Goal: Task Accomplishment & Management: Use online tool/utility

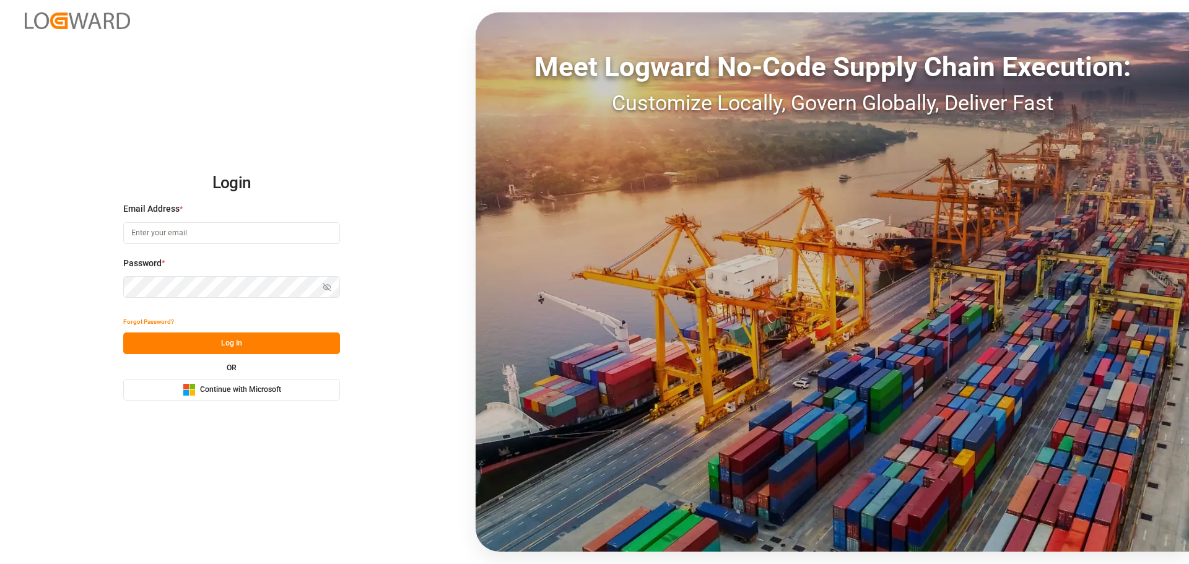
click at [238, 394] on span "Continue with Microsoft" at bounding box center [240, 390] width 81 height 11
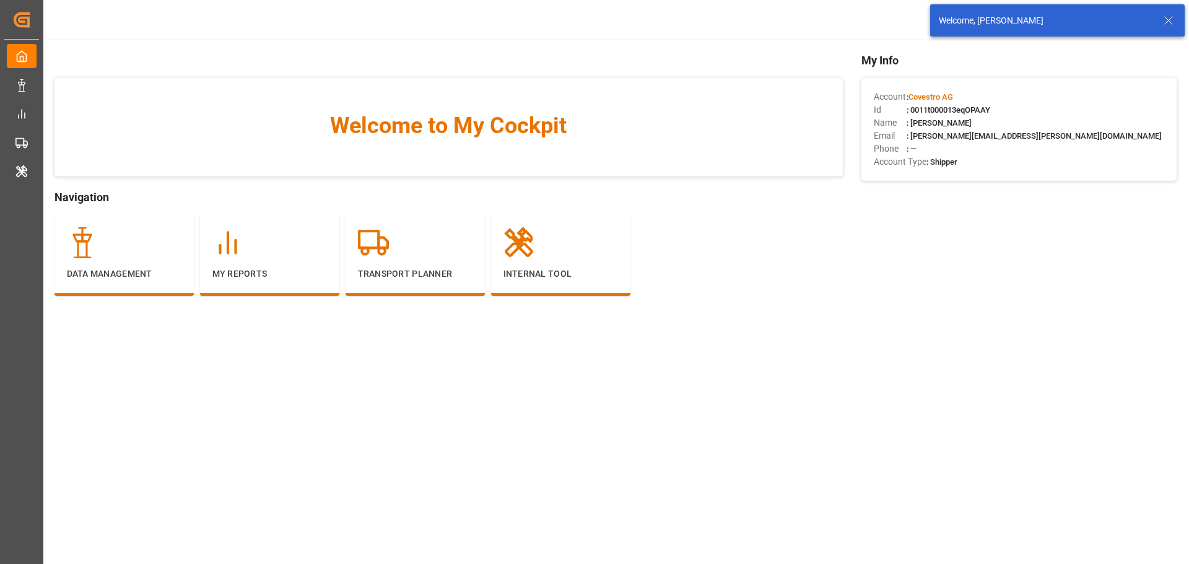
click at [1170, 23] on icon at bounding box center [1168, 20] width 15 height 15
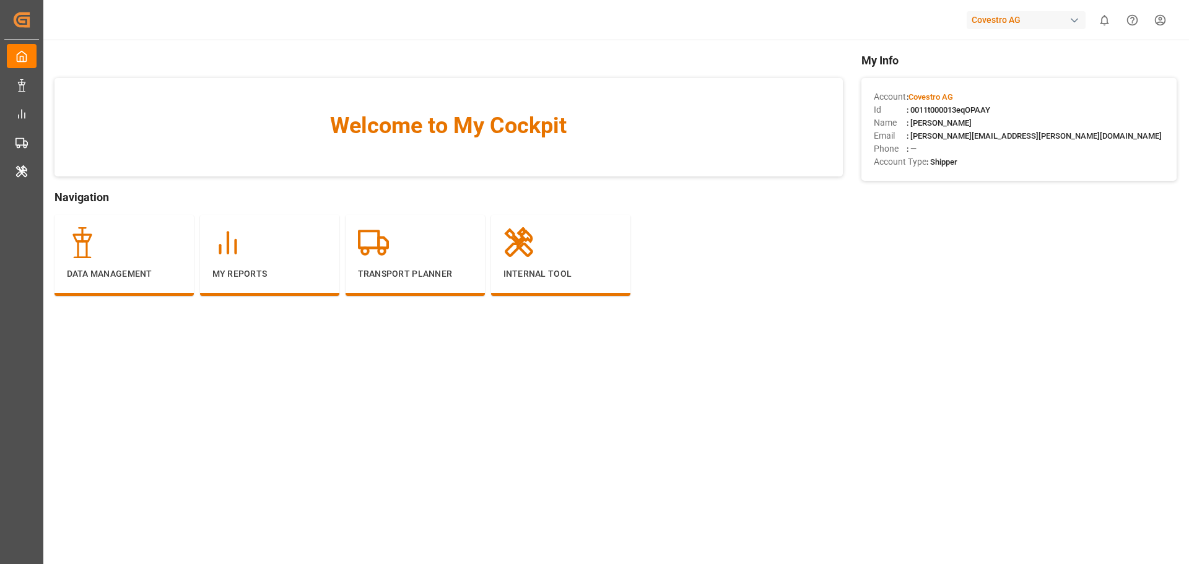
click at [398, 305] on div "Transport Planner" at bounding box center [419, 262] width 146 height 94
click at [413, 270] on p "Transport Planner" at bounding box center [415, 274] width 115 height 13
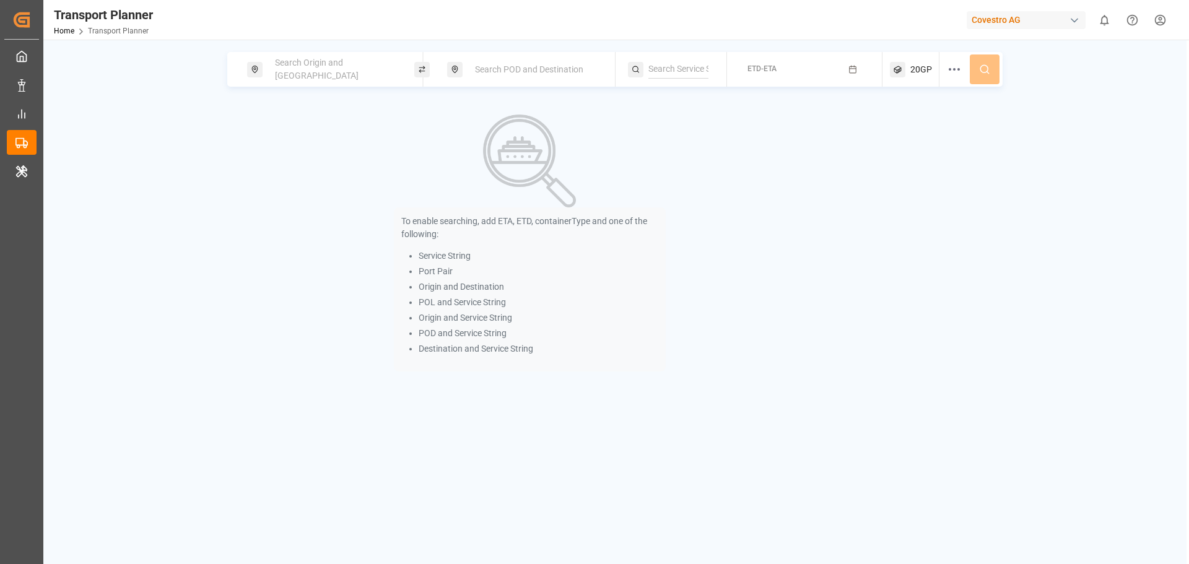
click at [315, 73] on span "Search Origin and [GEOGRAPHIC_DATA]" at bounding box center [317, 69] width 84 height 23
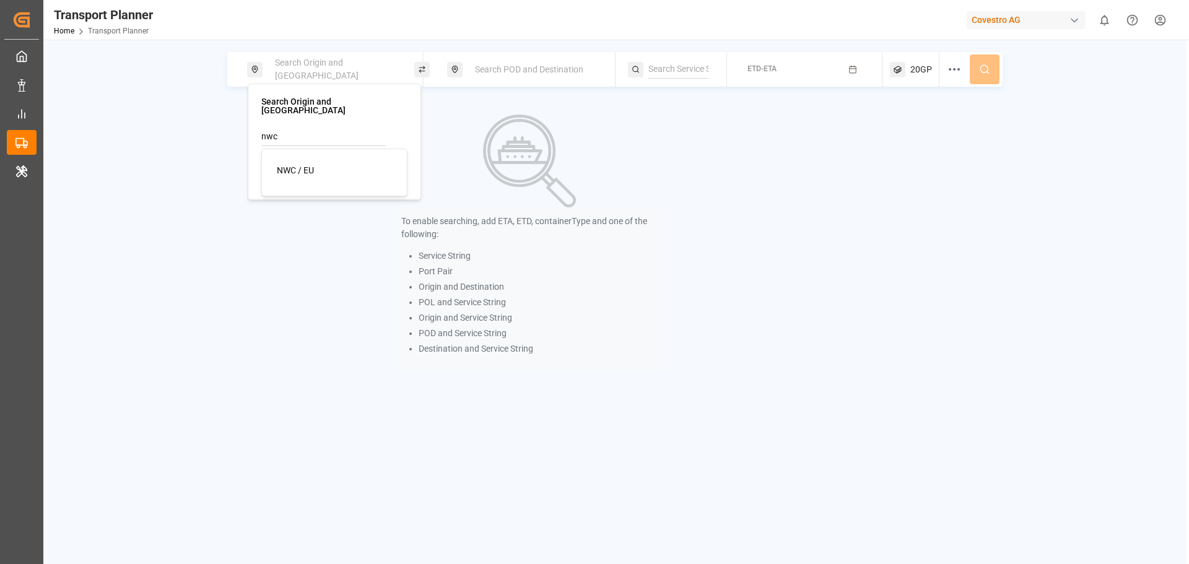
click at [304, 165] on span "NWC / EU" at bounding box center [295, 170] width 37 height 10
type input "NWC / EU"
click at [524, 71] on span "Search POD and Destination" at bounding box center [529, 69] width 108 height 10
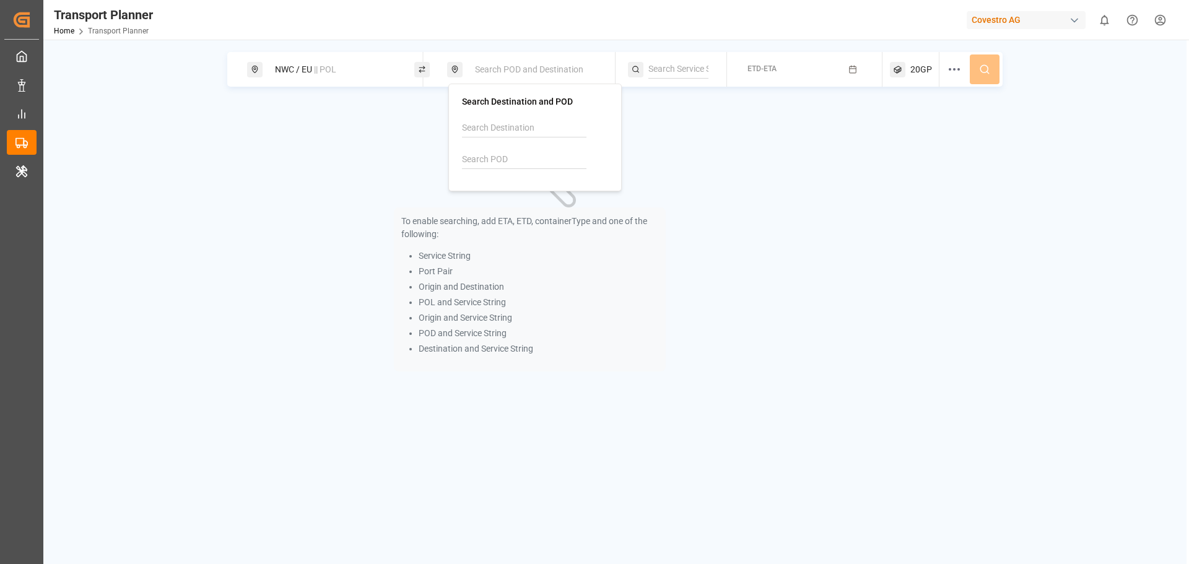
click at [514, 165] on input at bounding box center [524, 159] width 124 height 19
click at [526, 194] on div "CNTAC Taicang Pt" at bounding box center [537, 200] width 120 height 26
type input "CNTAC"
click at [773, 74] on div "ETD-ETA" at bounding box center [761, 69] width 29 height 11
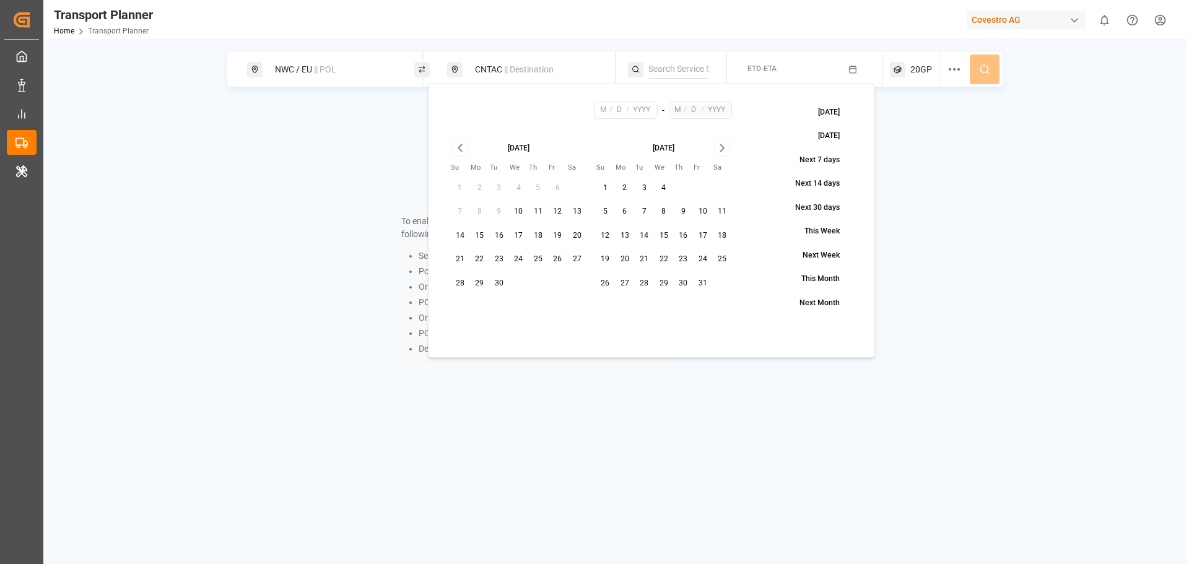
click at [554, 211] on button "12" at bounding box center [558, 212] width 20 height 20
type input "9"
type input "12"
type input "2025"
click at [718, 152] on icon "Go to next month" at bounding box center [722, 148] width 14 height 15
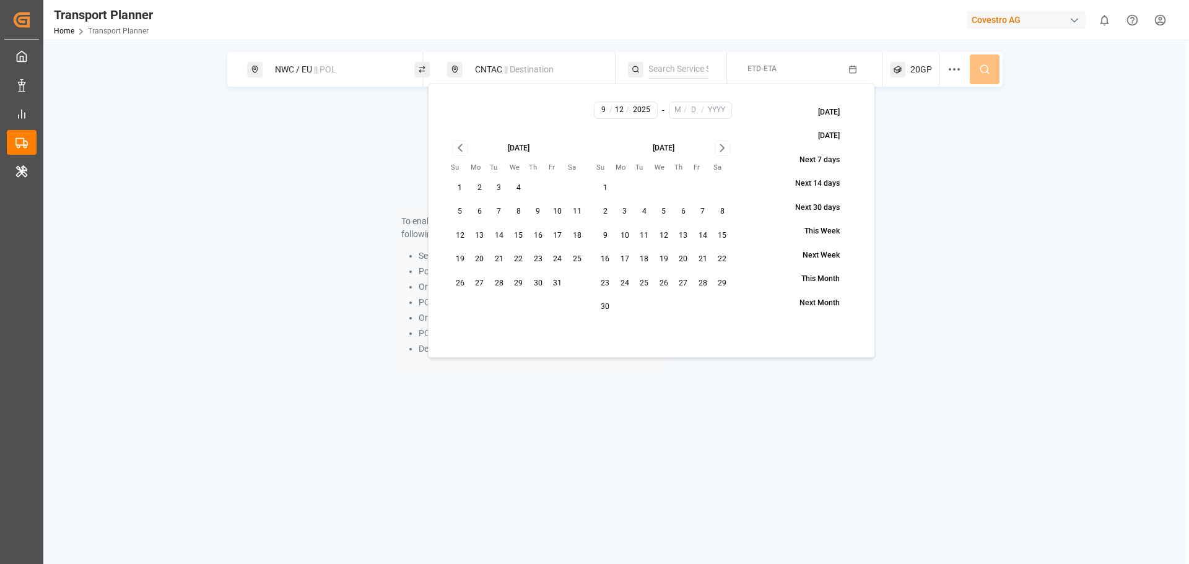
click at [608, 307] on button "30" at bounding box center [606, 307] width 20 height 20
type input "11"
type input "30"
type input "2025"
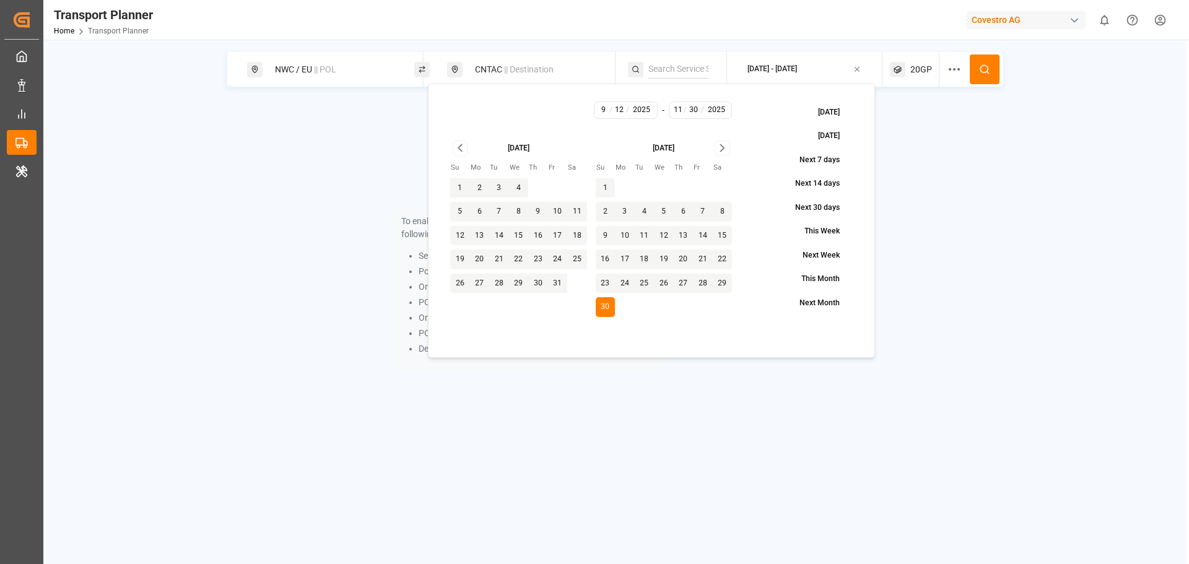
click at [989, 67] on icon at bounding box center [984, 69] width 11 height 11
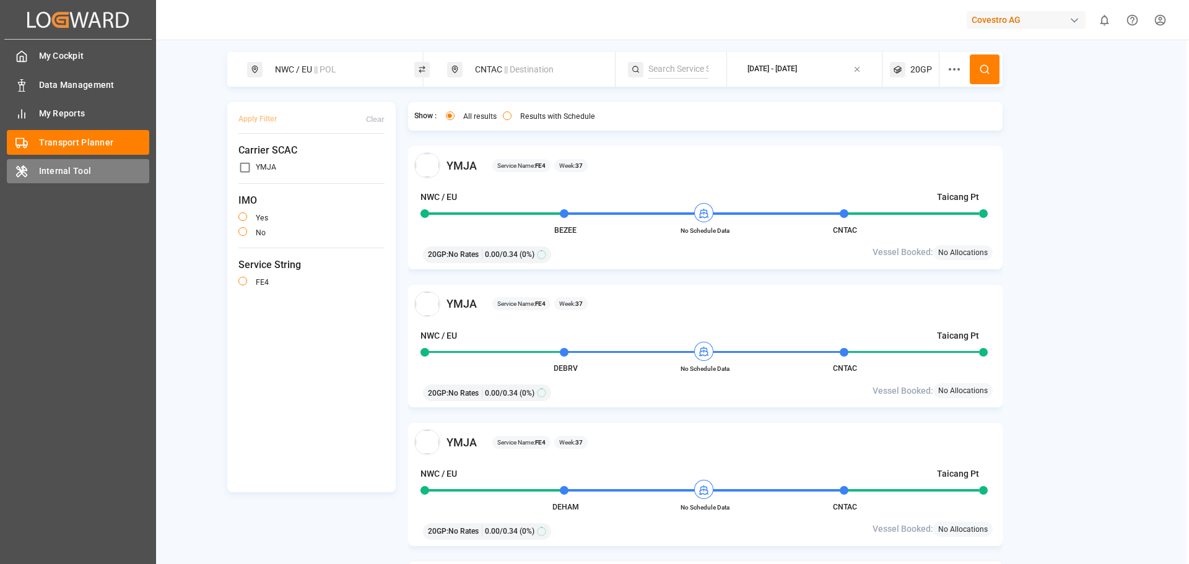
click at [15, 168] on div at bounding box center [17, 171] width 21 height 13
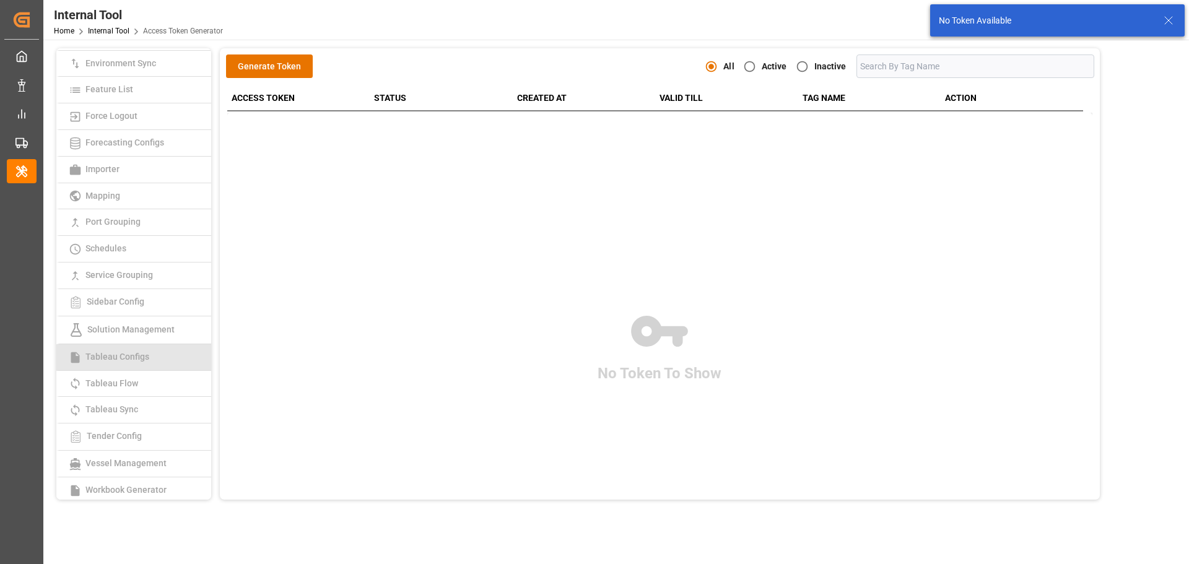
scroll to position [186, 0]
click at [132, 249] on link "Schedules" at bounding box center [133, 246] width 155 height 27
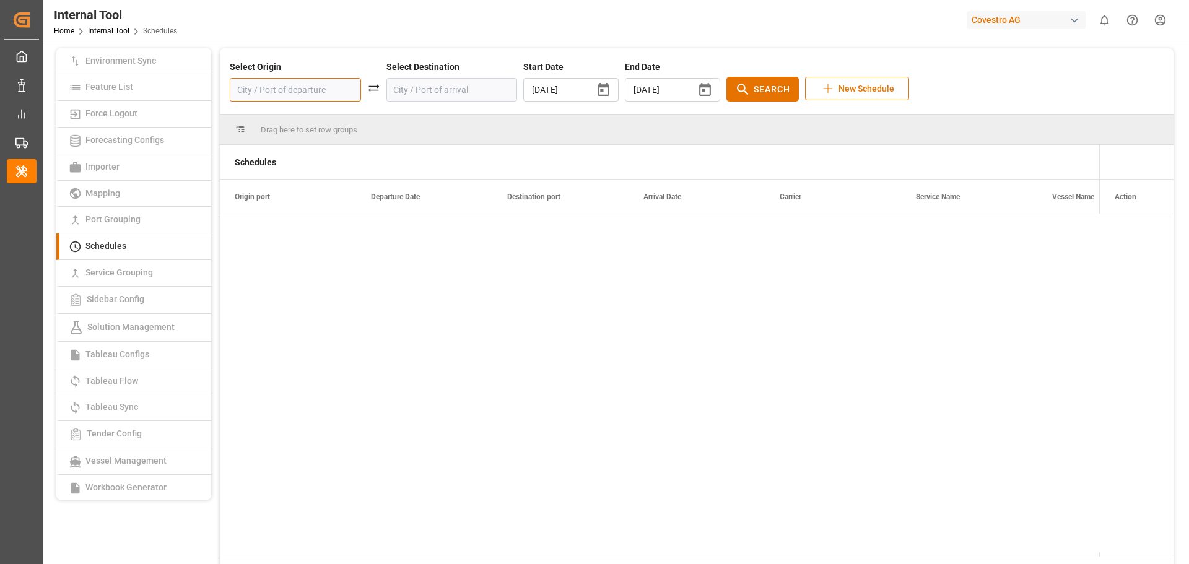
click at [264, 95] on input at bounding box center [295, 90] width 131 height 24
click at [268, 111] on div "DEHAM - [GEOGRAPHIC_DATA]" at bounding box center [295, 128] width 130 height 51
type input "DEHAM - [GEOGRAPHIC_DATA]"
click at [386, 82] on input at bounding box center [451, 90] width 131 height 24
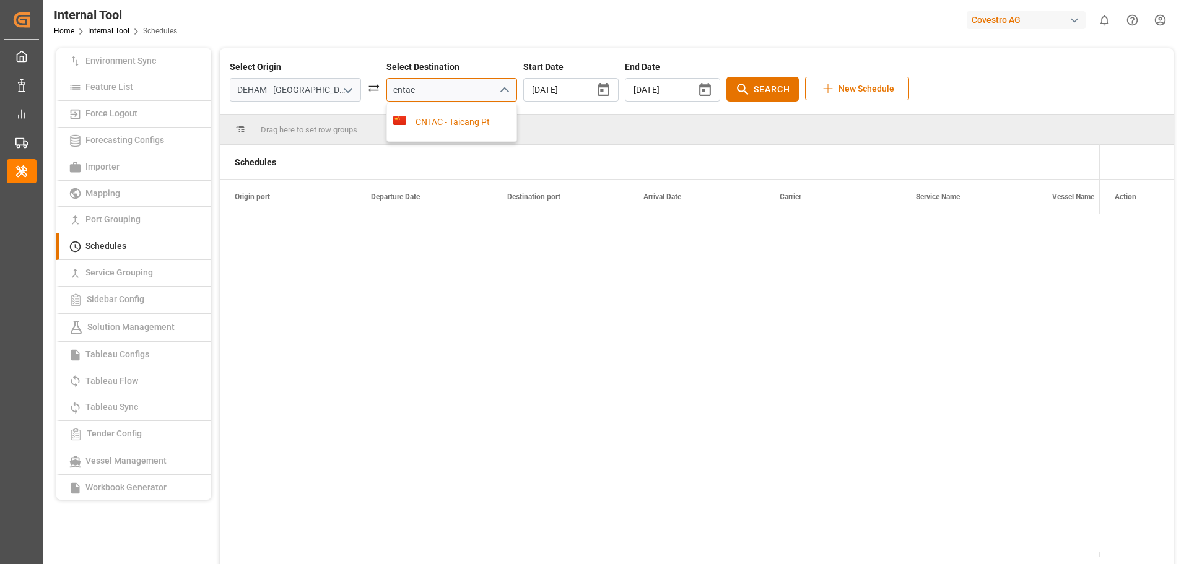
click at [412, 113] on div "CNTAC - Taicang Pt" at bounding box center [452, 122] width 130 height 38
click at [735, 86] on icon at bounding box center [742, 89] width 15 height 15
click at [497, 89] on icon "open menu" at bounding box center [504, 90] width 15 height 15
click at [458, 90] on input "CNTAC - Taicang Pt" at bounding box center [451, 90] width 131 height 24
drag, startPoint x: 461, startPoint y: 90, endPoint x: 367, endPoint y: 90, distance: 94.1
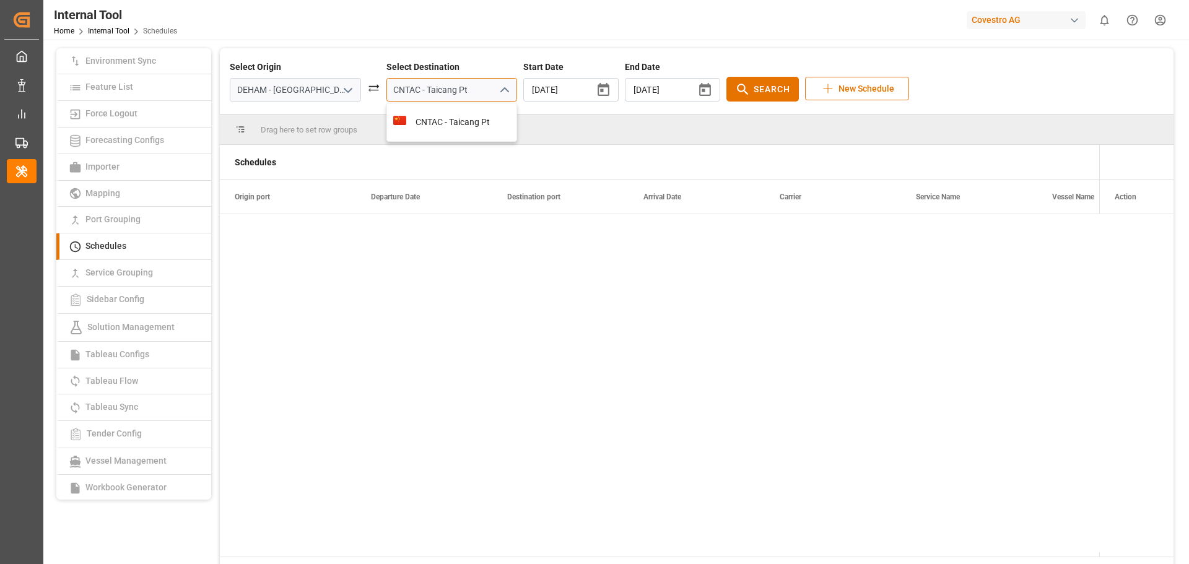
click at [367, 90] on div "Select Origin DEHAM - [GEOGRAPHIC_DATA] Select Destination CNTAC - [GEOGRAPHIC_…" at bounding box center [697, 81] width 934 height 41
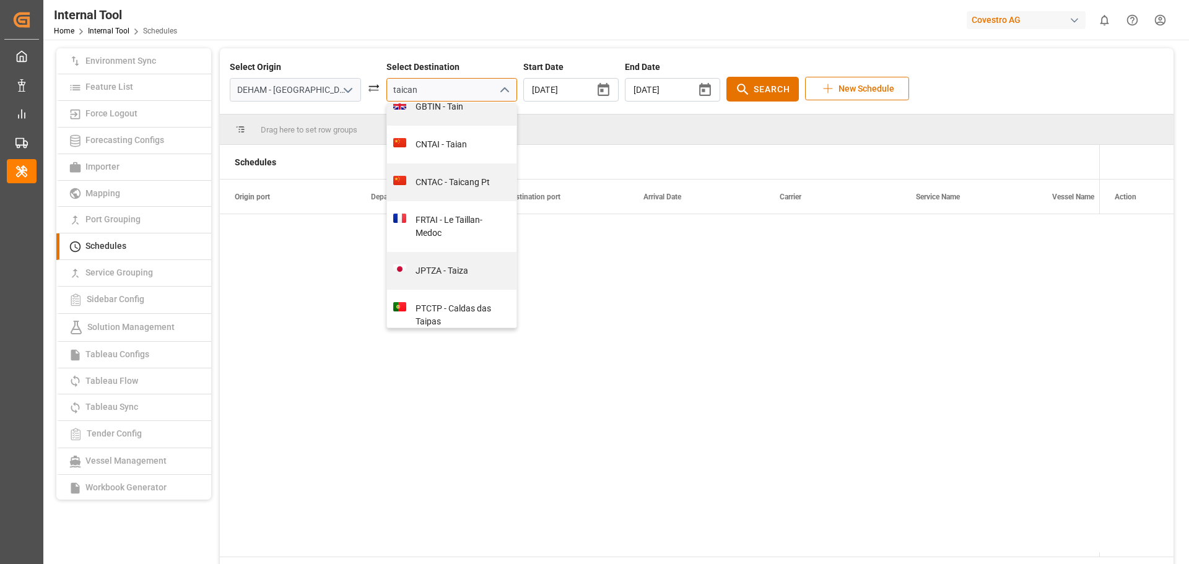
scroll to position [560, 0]
click at [441, 350] on div "CNTAG - Taicang" at bounding box center [458, 356] width 104 height 13
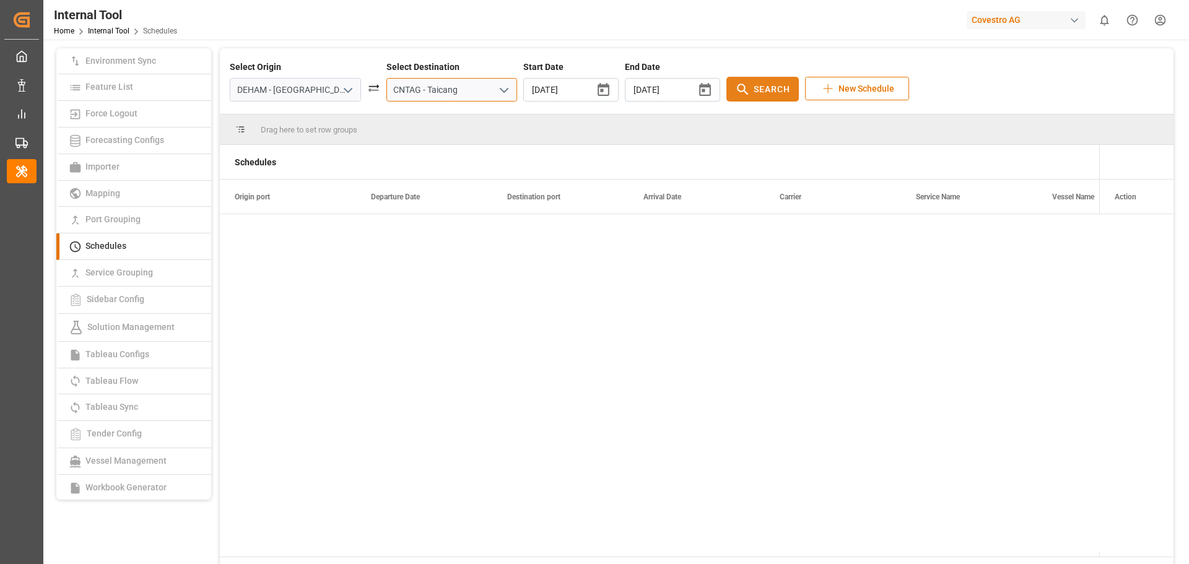
type input "CNTAG - Taicang"
click at [726, 98] on button "Search" at bounding box center [762, 89] width 72 height 25
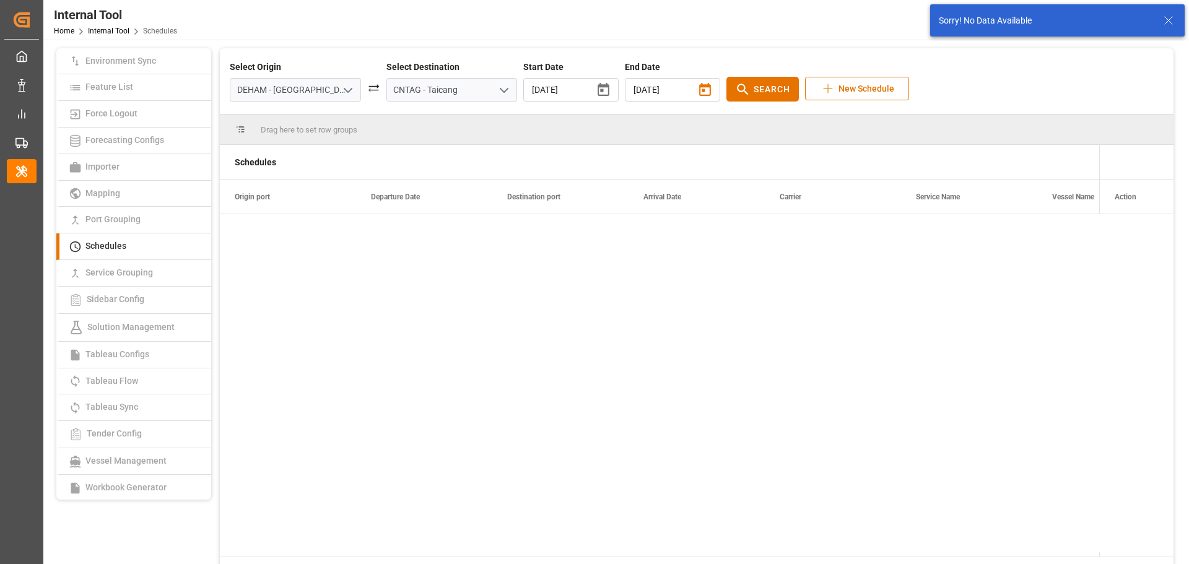
click at [699, 85] on icon "button" at bounding box center [705, 89] width 12 height 13
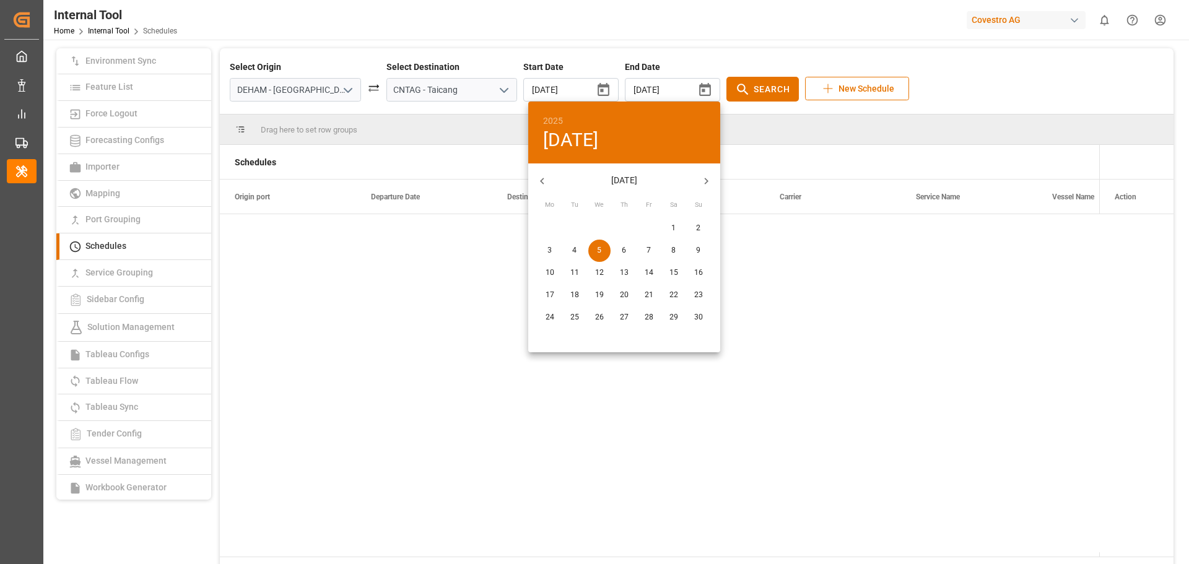
click at [711, 178] on icon "button" at bounding box center [706, 181] width 13 height 13
click at [598, 313] on p "31" at bounding box center [599, 317] width 9 height 11
type input "[DATE]"
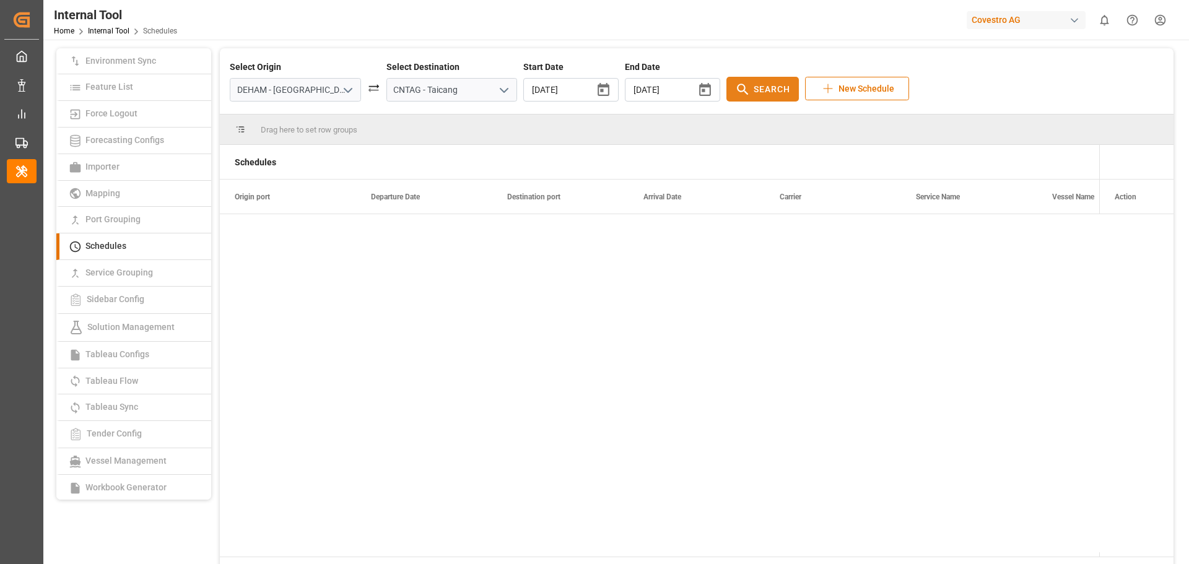
click at [754, 84] on span "Search" at bounding box center [772, 89] width 37 height 13
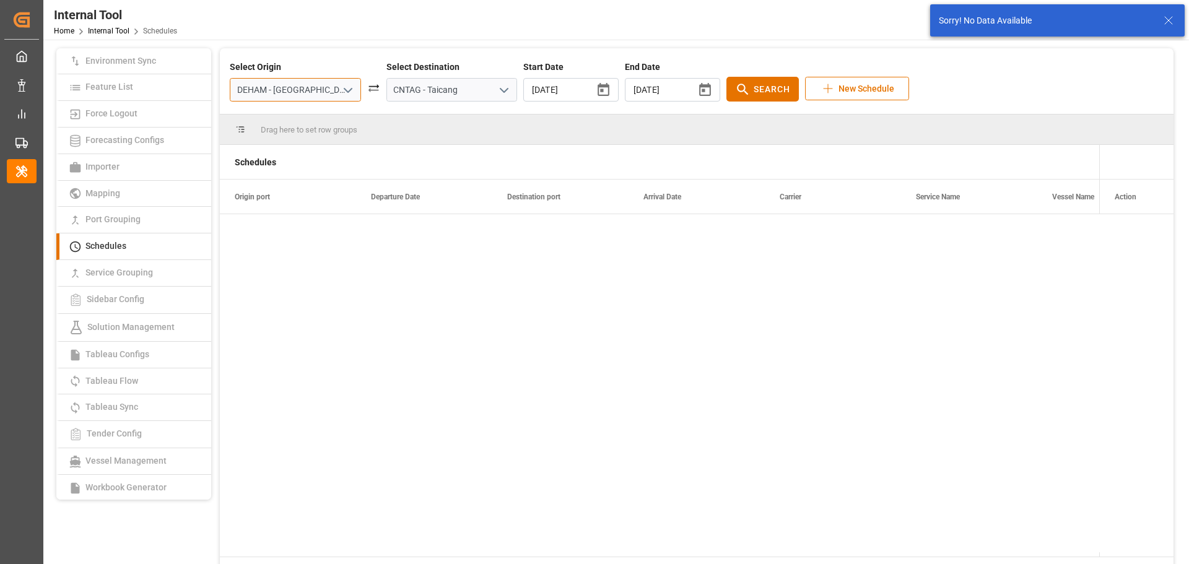
drag, startPoint x: 308, startPoint y: 88, endPoint x: 212, endPoint y: 82, distance: 96.2
click at [212, 82] on div "Access Token Generator Admin Template Auto Tracking Co-Ordinates Configuration …" at bounding box center [615, 319] width 1126 height 543
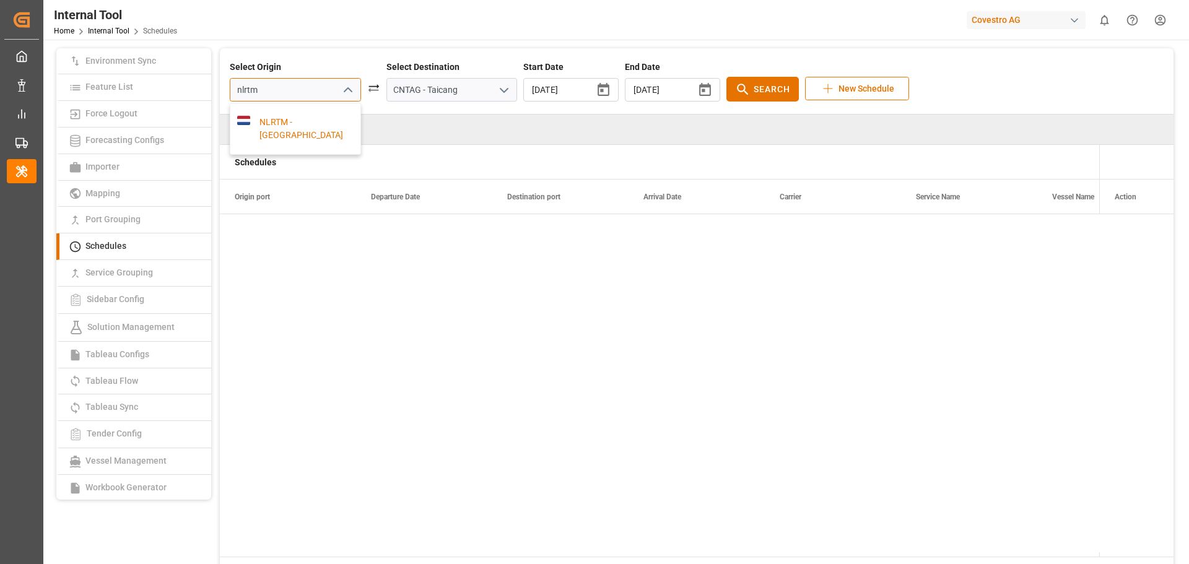
click at [272, 121] on div "NLRTM - [GEOGRAPHIC_DATA]" at bounding box center [302, 129] width 104 height 26
type input "NLRTM - [GEOGRAPHIC_DATA]"
click at [734, 107] on div "Select Origin NLRTM - [GEOGRAPHIC_DATA] Select Destination CNTAG - [GEOGRAPHIC_…" at bounding box center [697, 81] width 954 height 66
click at [739, 97] on button "Search" at bounding box center [762, 89] width 72 height 25
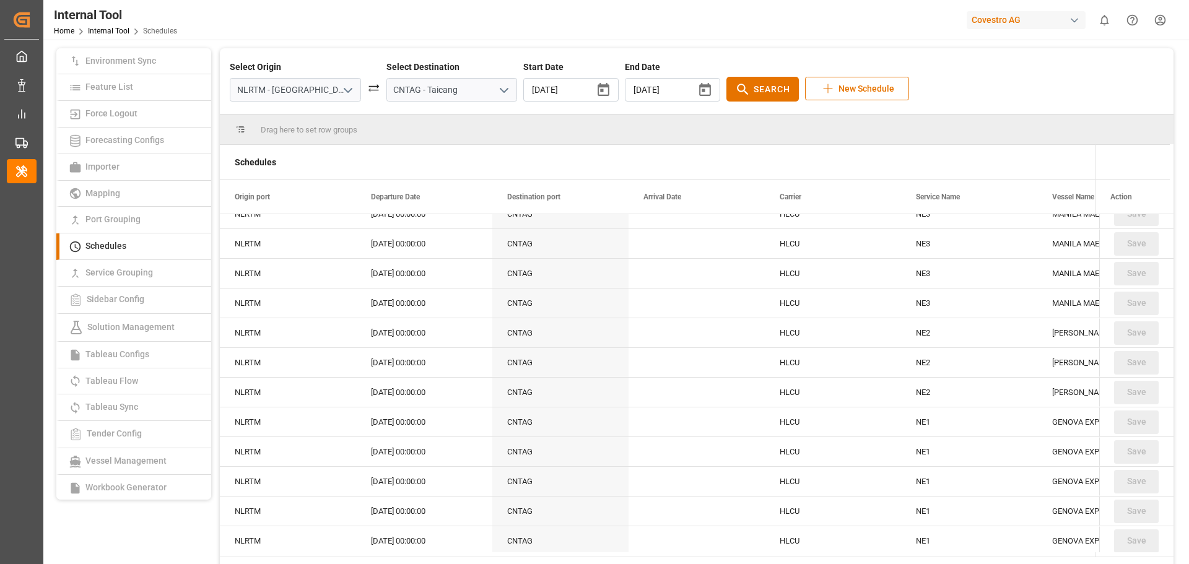
scroll to position [1238, 0]
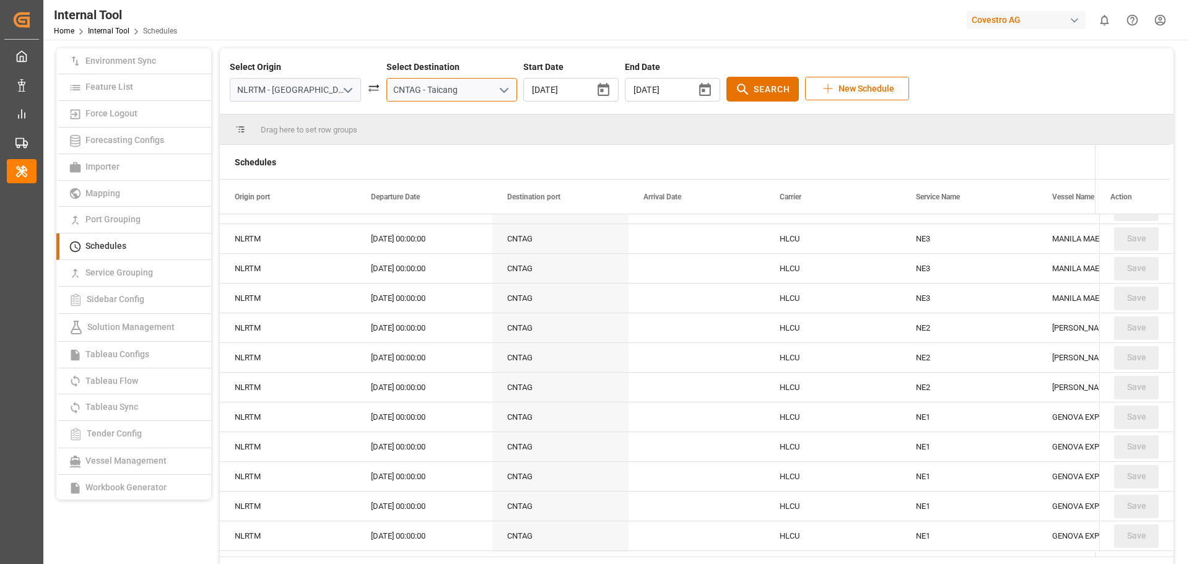
drag, startPoint x: 450, startPoint y: 92, endPoint x: 357, endPoint y: 92, distance: 92.9
click at [357, 92] on div "Select Origin NLRTM - [GEOGRAPHIC_DATA] Select Destination CNTAG - [GEOGRAPHIC_…" at bounding box center [697, 81] width 934 height 41
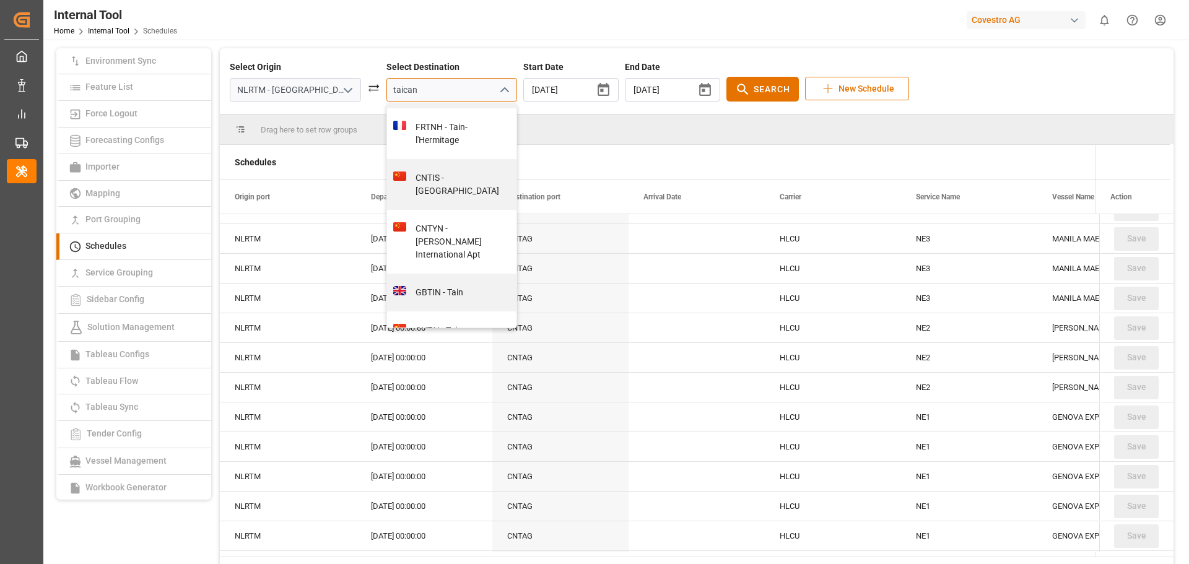
scroll to position [433, 0]
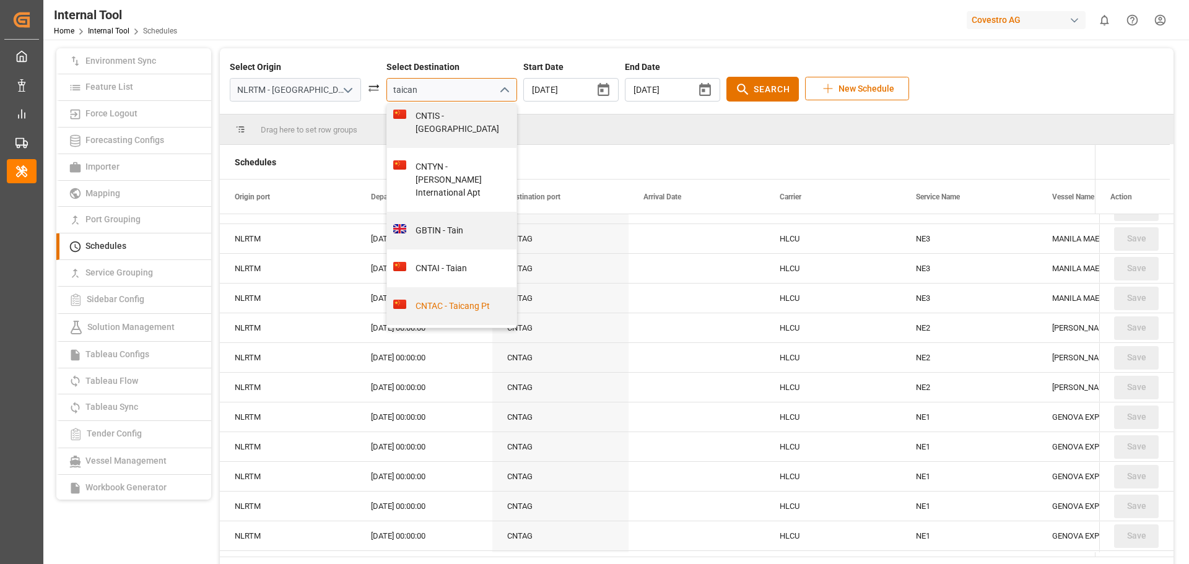
click at [430, 300] on div "CNTAC - Taicang Pt" at bounding box center [458, 306] width 104 height 13
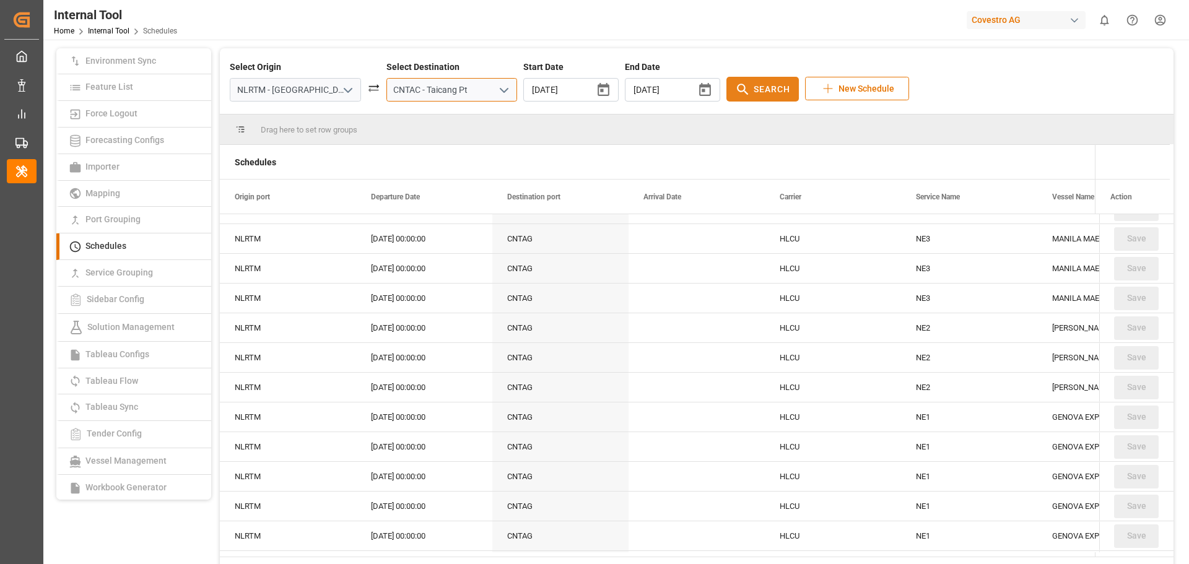
type input "CNTAC - Taicang Pt"
click at [735, 90] on icon at bounding box center [742, 89] width 15 height 15
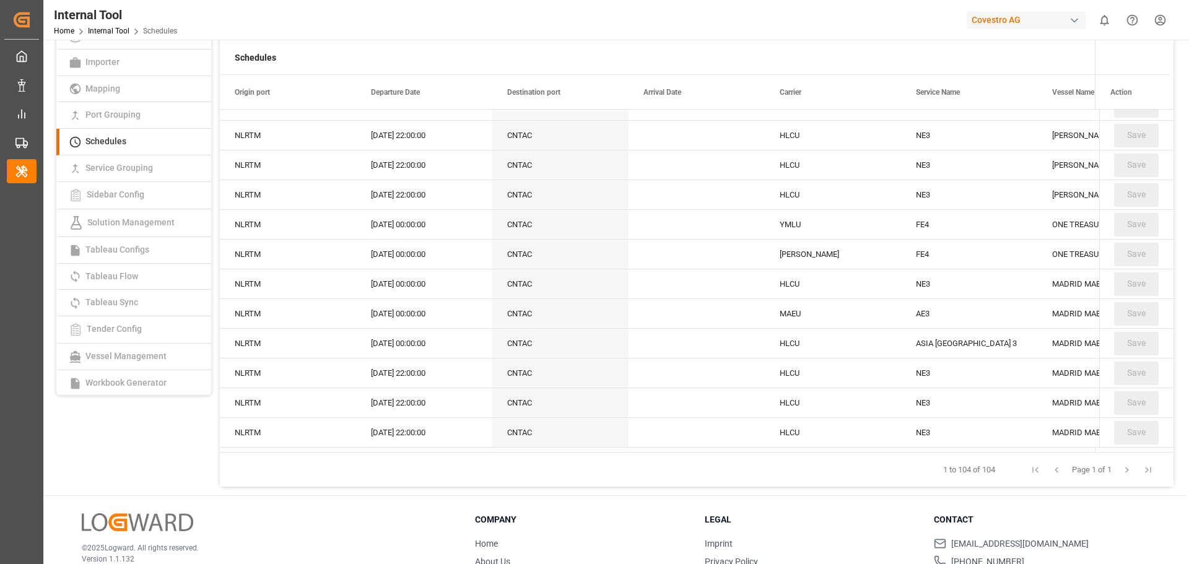
scroll to position [124, 0]
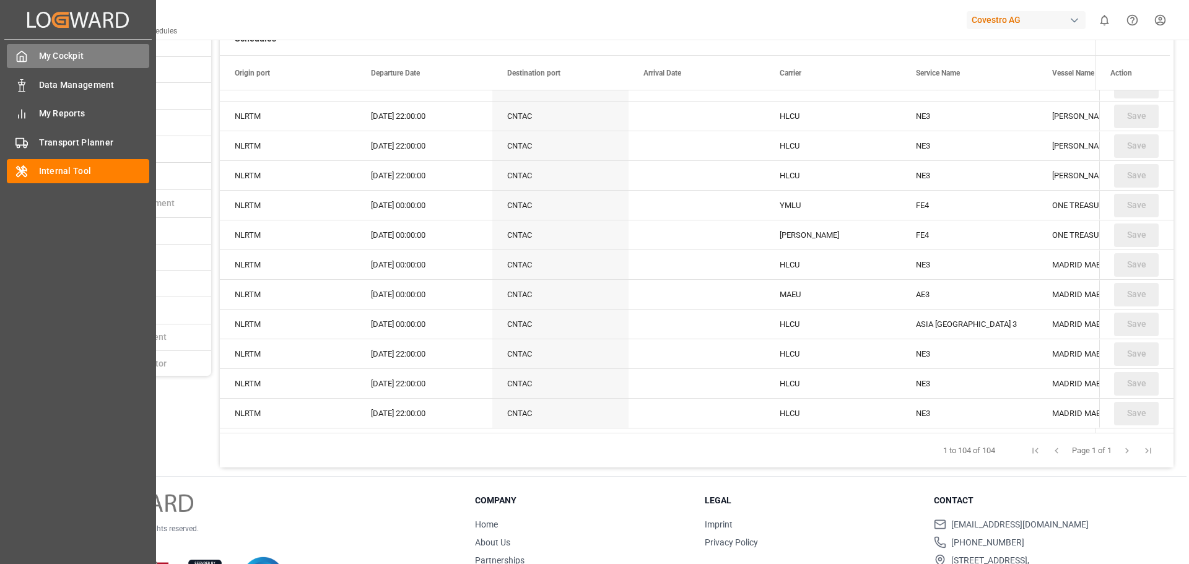
click at [32, 51] on div "My Cockpit My Cockpit" at bounding box center [78, 56] width 142 height 24
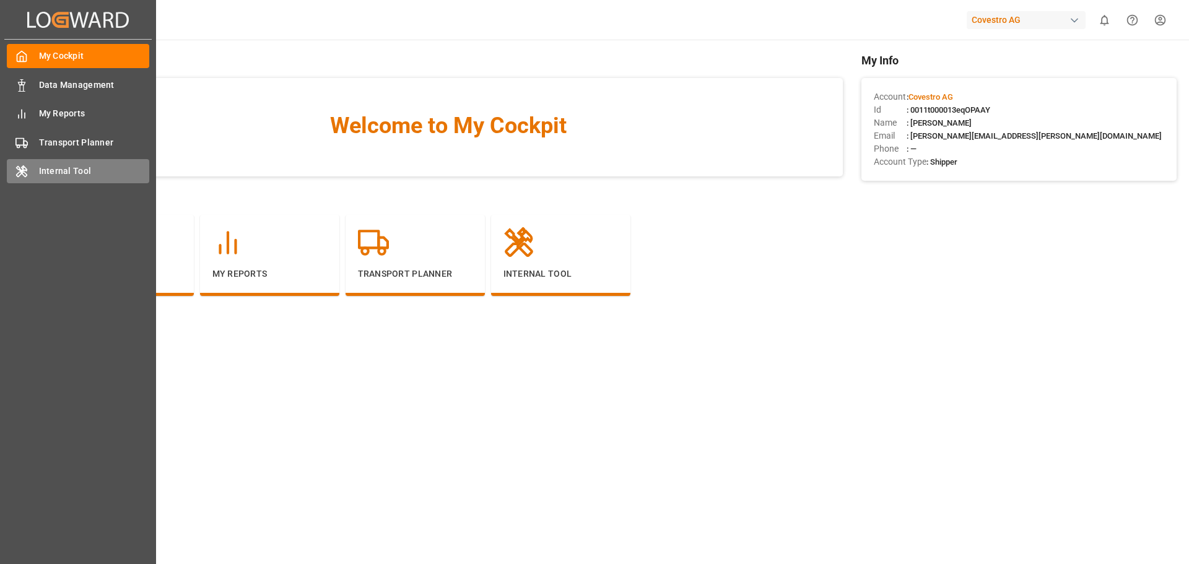
click at [32, 176] on div "Internal Tool Internal Tool" at bounding box center [78, 171] width 142 height 24
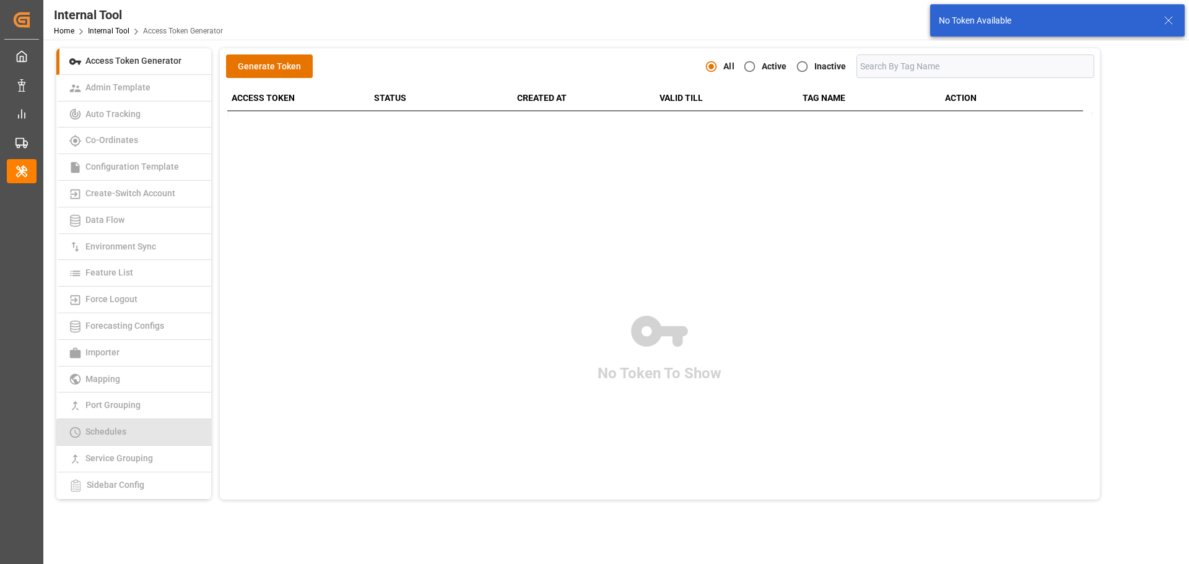
click at [116, 429] on span "Schedules" at bounding box center [106, 432] width 48 height 10
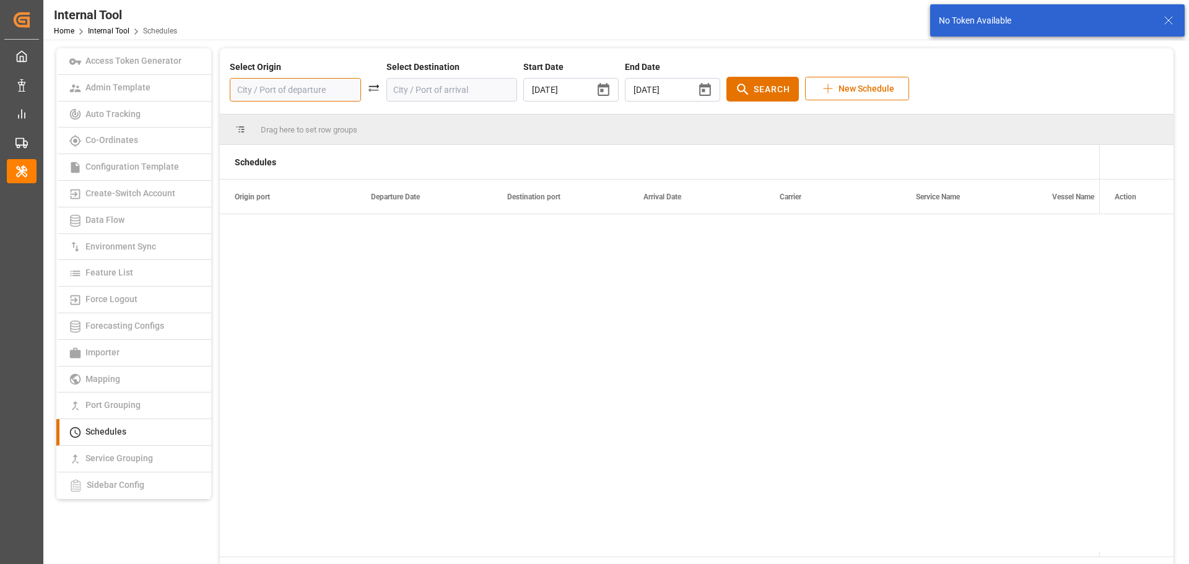
click at [285, 90] on input at bounding box center [295, 90] width 131 height 24
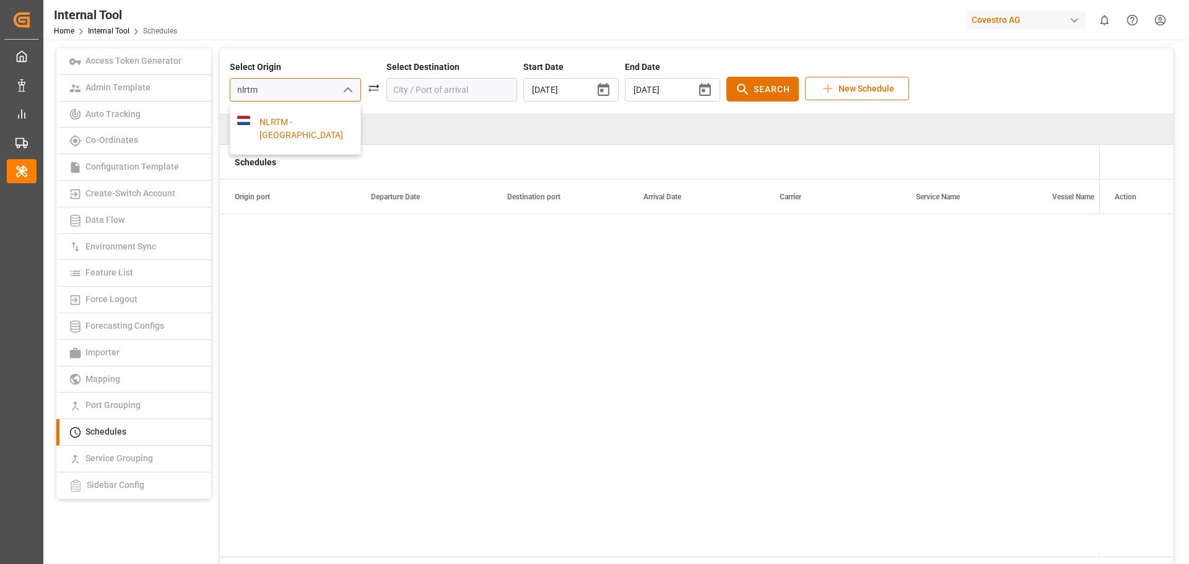
click at [291, 118] on div "NLRTM - [GEOGRAPHIC_DATA]" at bounding box center [302, 129] width 104 height 26
type input "NLRTM - [GEOGRAPHIC_DATA]"
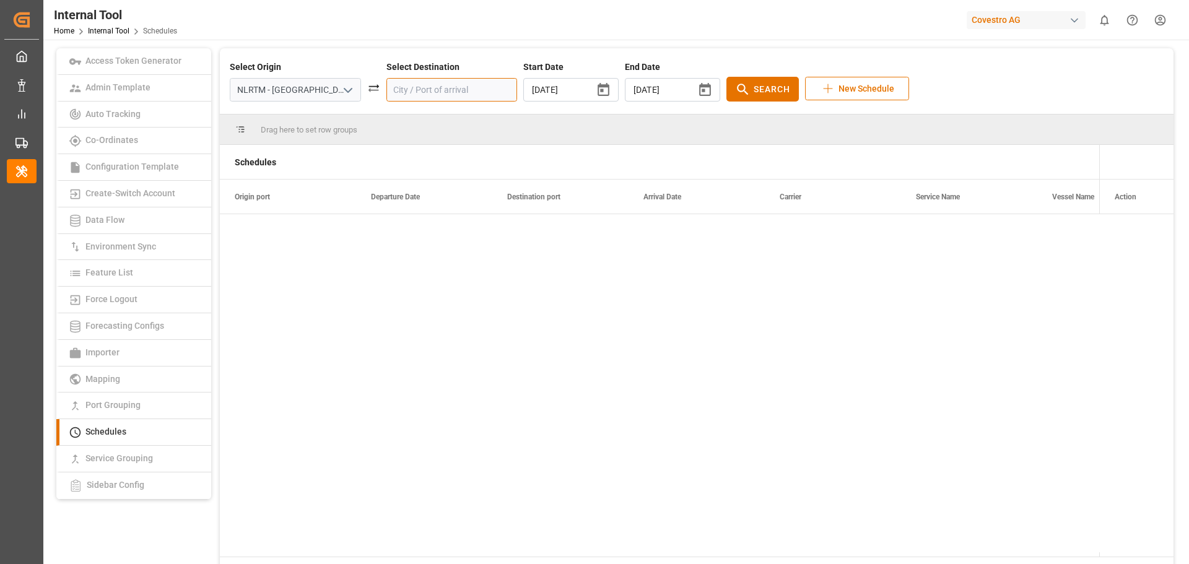
click at [433, 93] on input at bounding box center [451, 90] width 131 height 24
click at [430, 129] on div "CNTAC - Taicang Pt" at bounding box center [458, 122] width 104 height 13
type input "CNTAC - Taicang Pt"
click at [699, 84] on icon "button" at bounding box center [705, 89] width 12 height 13
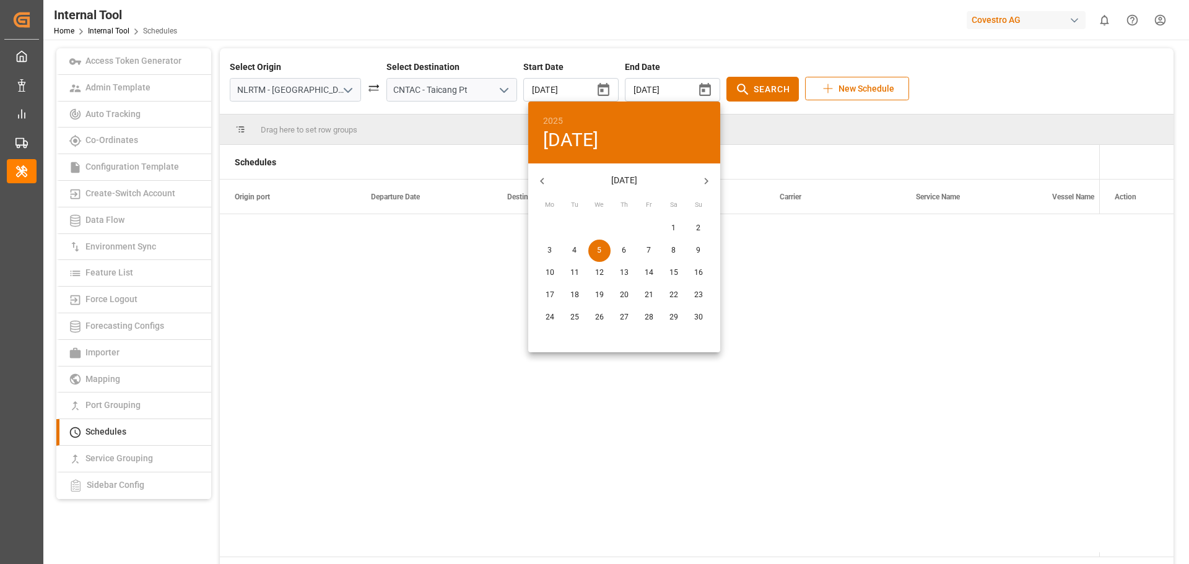
click at [707, 180] on icon "button" at bounding box center [707, 181] width 4 height 7
click at [589, 317] on span "31" at bounding box center [599, 317] width 22 height 11
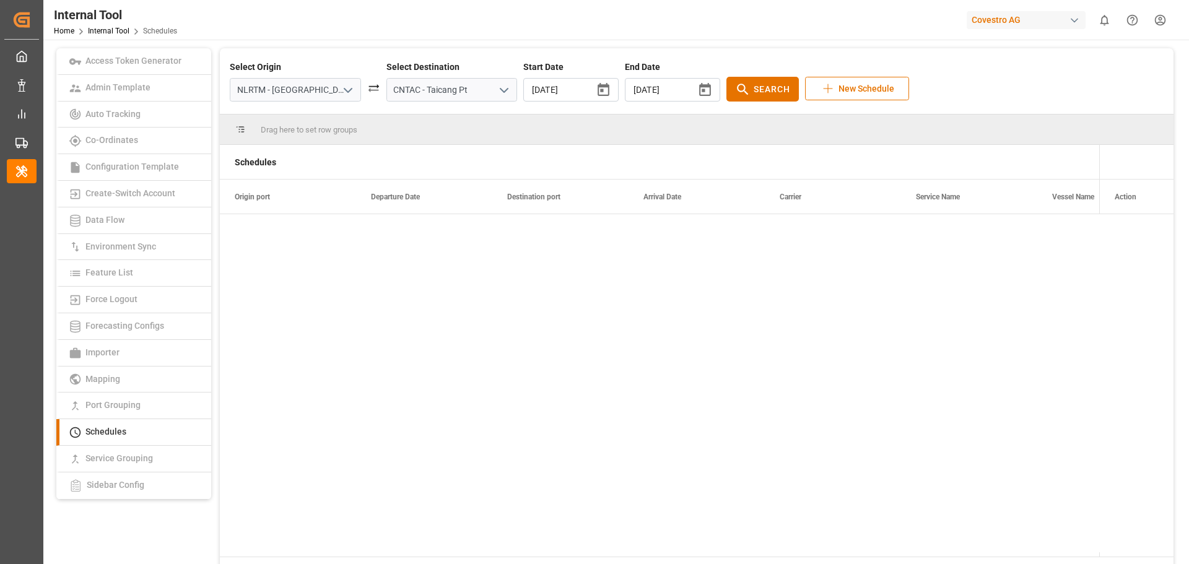
type input "[DATE]"
click at [754, 92] on span "Search" at bounding box center [772, 89] width 37 height 13
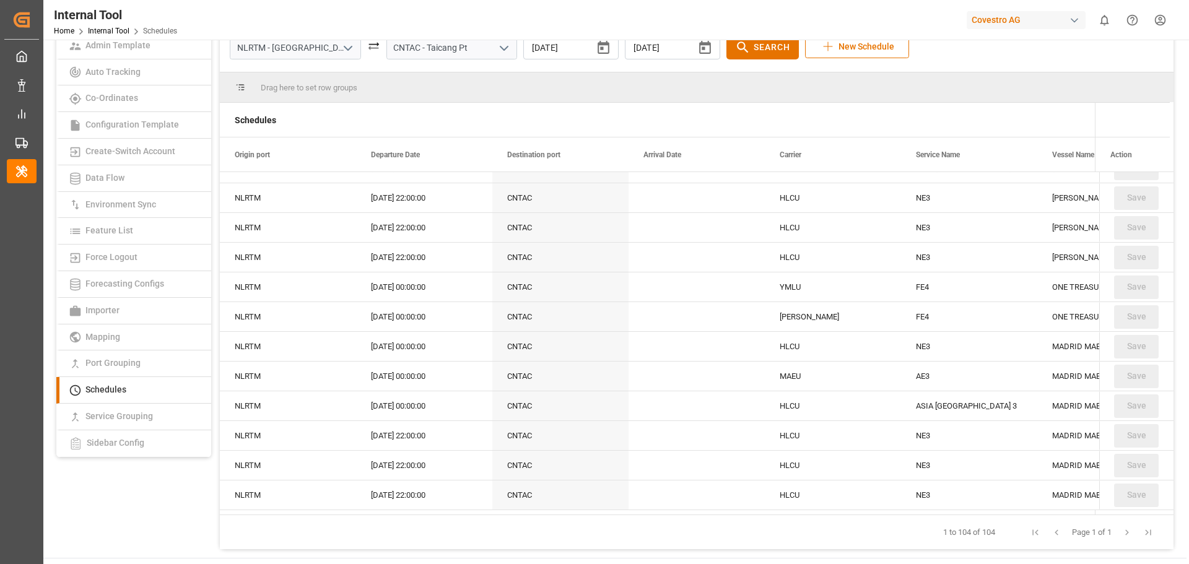
scroll to position [62, 0]
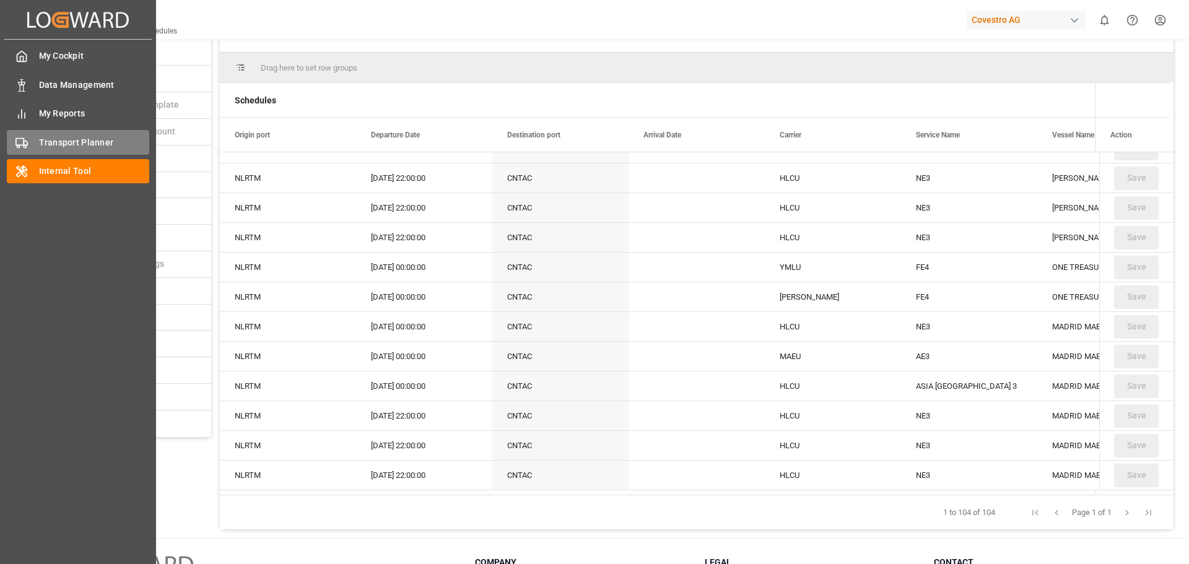
click at [64, 135] on div "Transport Planner Transport Planner" at bounding box center [78, 142] width 142 height 24
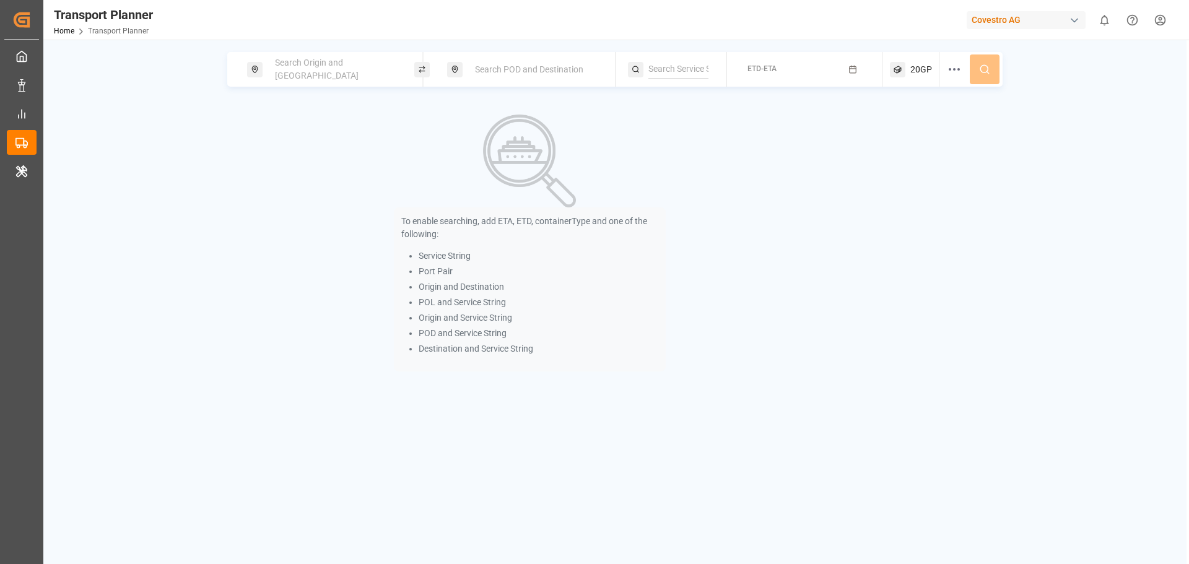
click at [357, 77] on div "Search Origin and [GEOGRAPHIC_DATA]" at bounding box center [335, 69] width 134 height 36
type input "n"
click at [300, 159] on input at bounding box center [323, 168] width 124 height 19
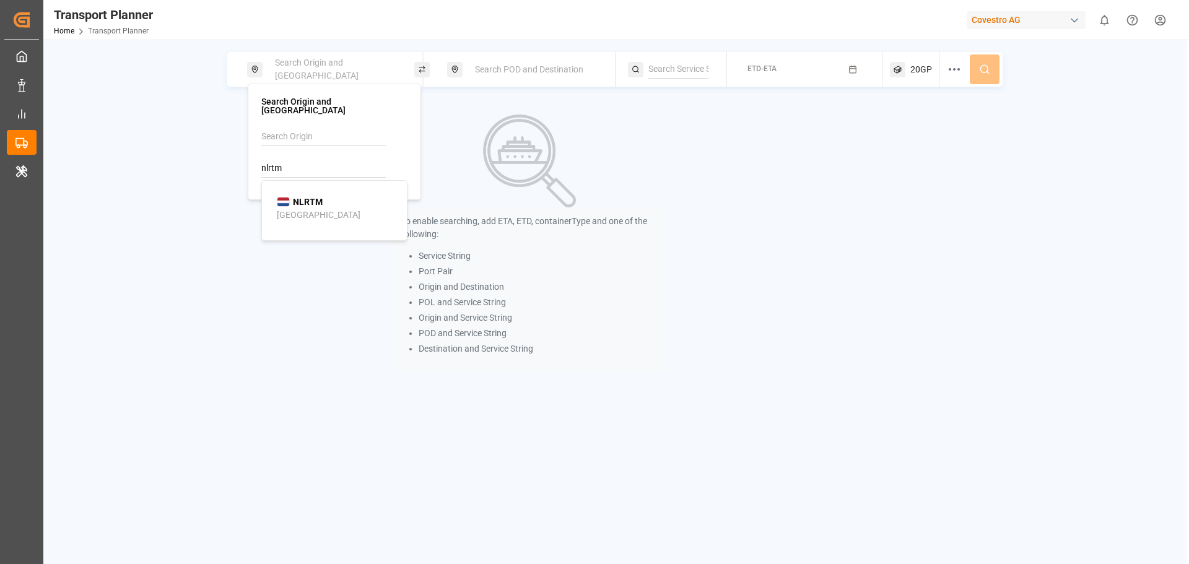
click at [311, 197] on b "NLRTM" at bounding box center [308, 202] width 30 height 10
type input "NLRTM"
click at [498, 70] on span "Search POD and Destination" at bounding box center [529, 69] width 108 height 10
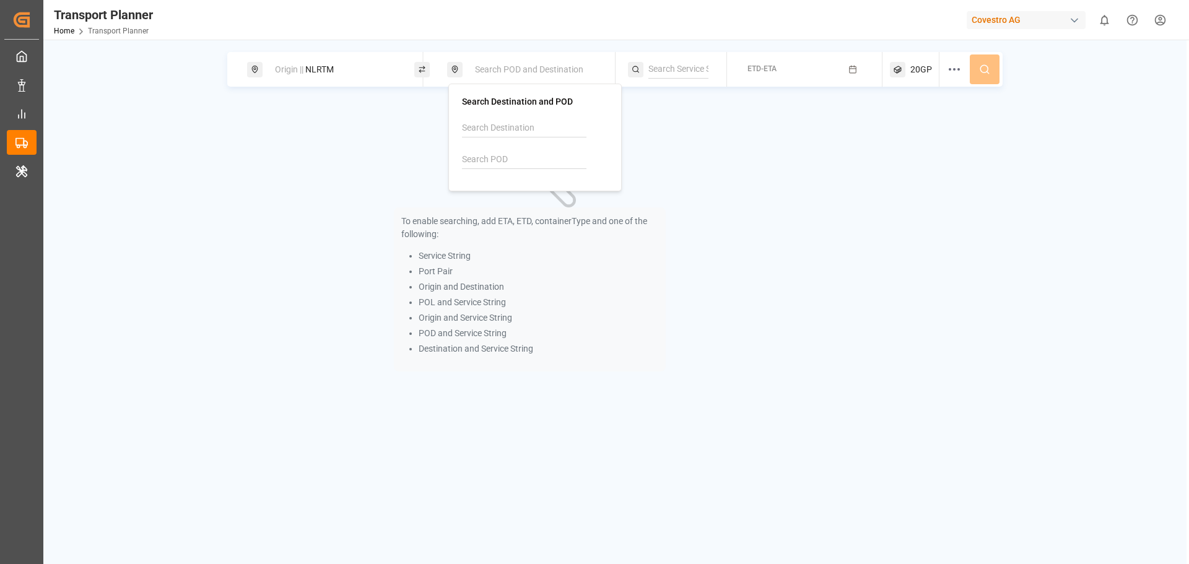
click at [497, 162] on input at bounding box center [524, 159] width 124 height 19
click at [513, 188] on b "CNTAC" at bounding box center [508, 193] width 28 height 10
type input "CNTAC"
click at [770, 64] on span "ETD-ETA" at bounding box center [761, 68] width 29 height 9
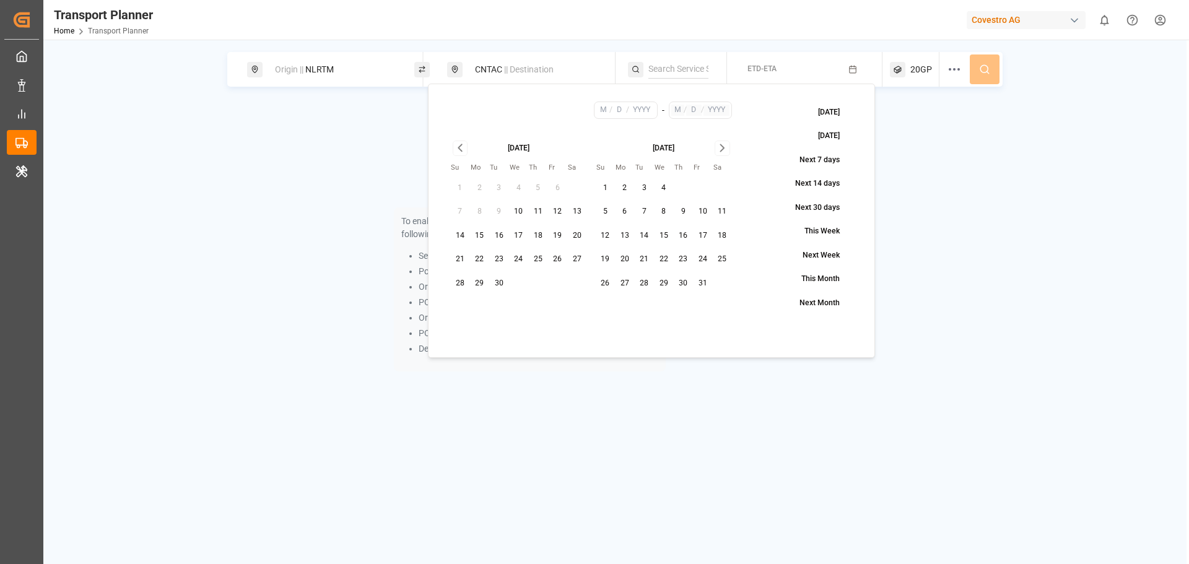
click at [522, 215] on button "10" at bounding box center [519, 212] width 20 height 20
type input "9"
type input "10"
type input "2025"
click at [724, 143] on icon "Go to next month" at bounding box center [722, 148] width 14 height 15
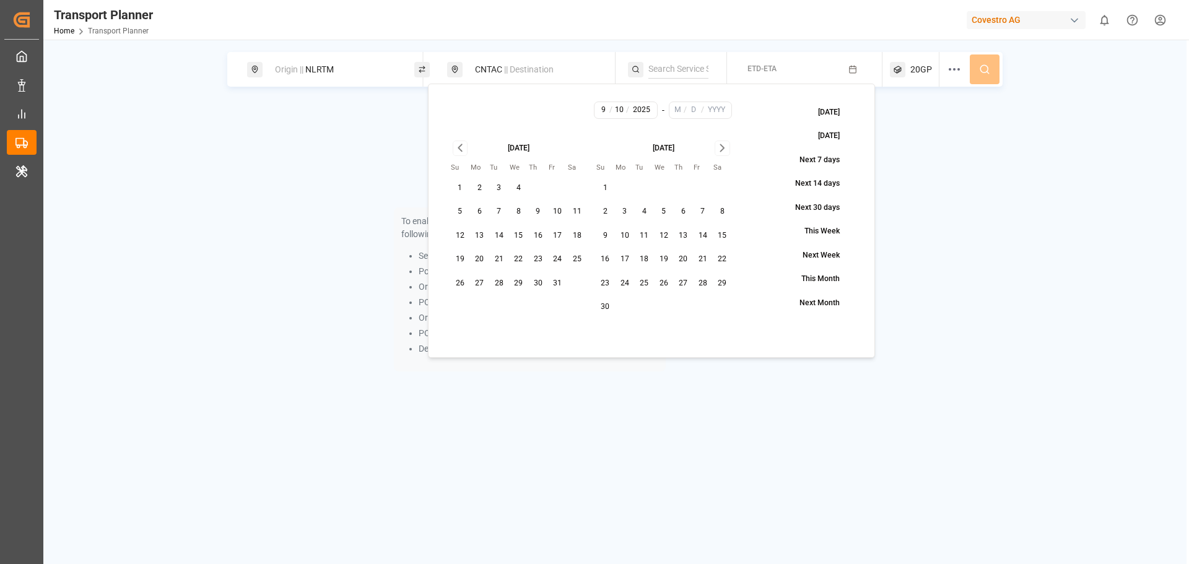
click at [724, 143] on icon "Go to next month" at bounding box center [722, 148] width 14 height 15
click at [663, 281] on button "31" at bounding box center [664, 284] width 20 height 20
type input "12"
type input "31"
type input "2025"
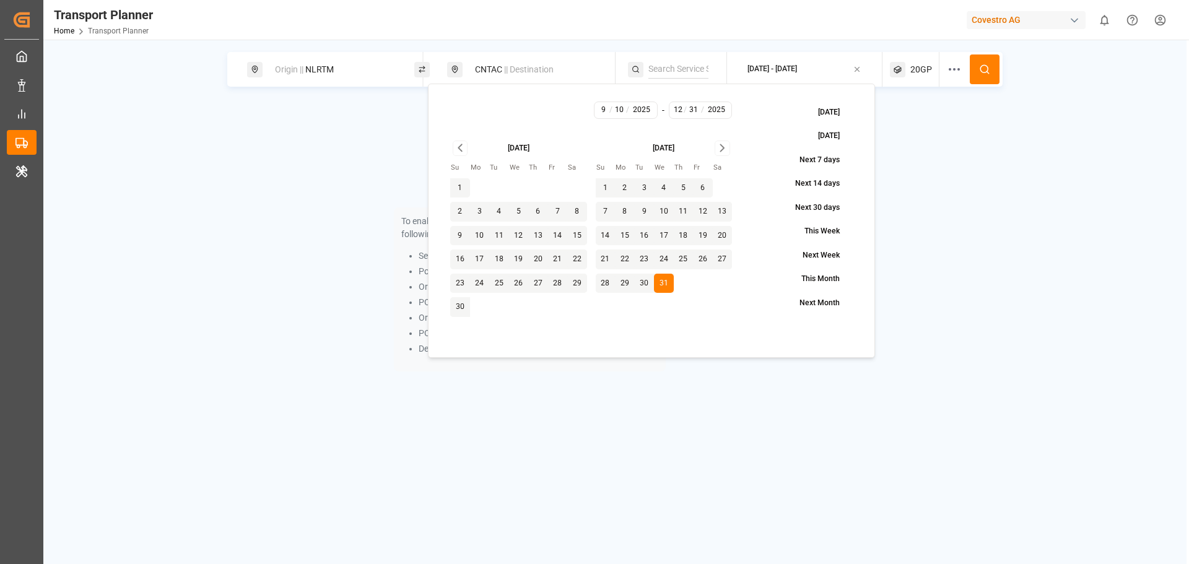
click at [990, 75] on button at bounding box center [985, 69] width 30 height 30
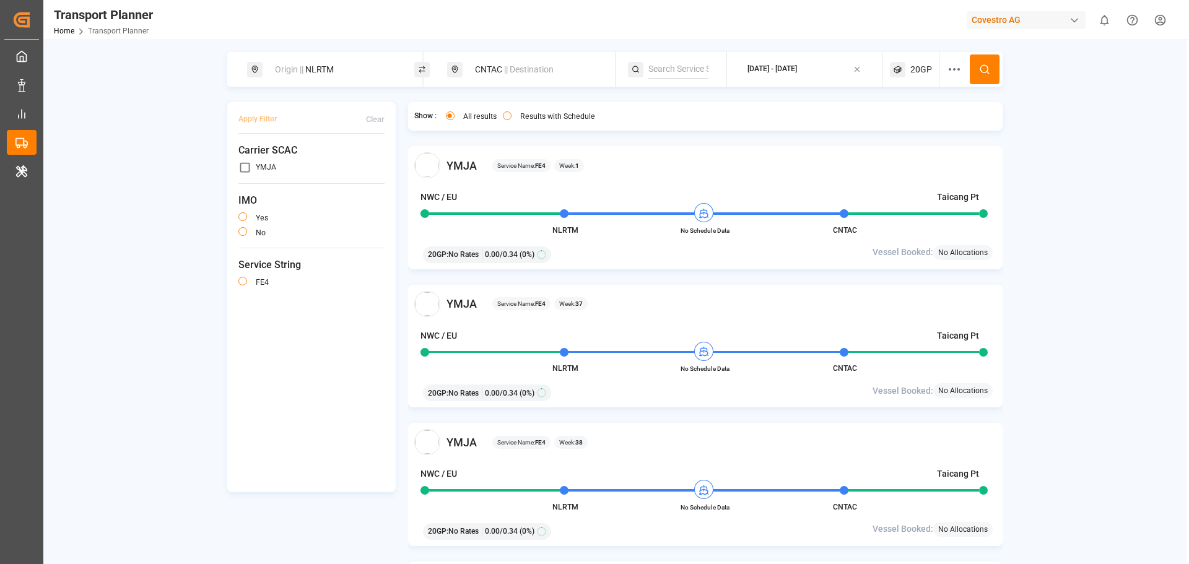
click at [922, 68] on span "20GP" at bounding box center [921, 69] width 22 height 13
click at [920, 129] on icon "button" at bounding box center [920, 129] width 2 height 2
click at [952, 129] on div "Select Container Type..." at bounding box center [915, 128] width 121 height 11
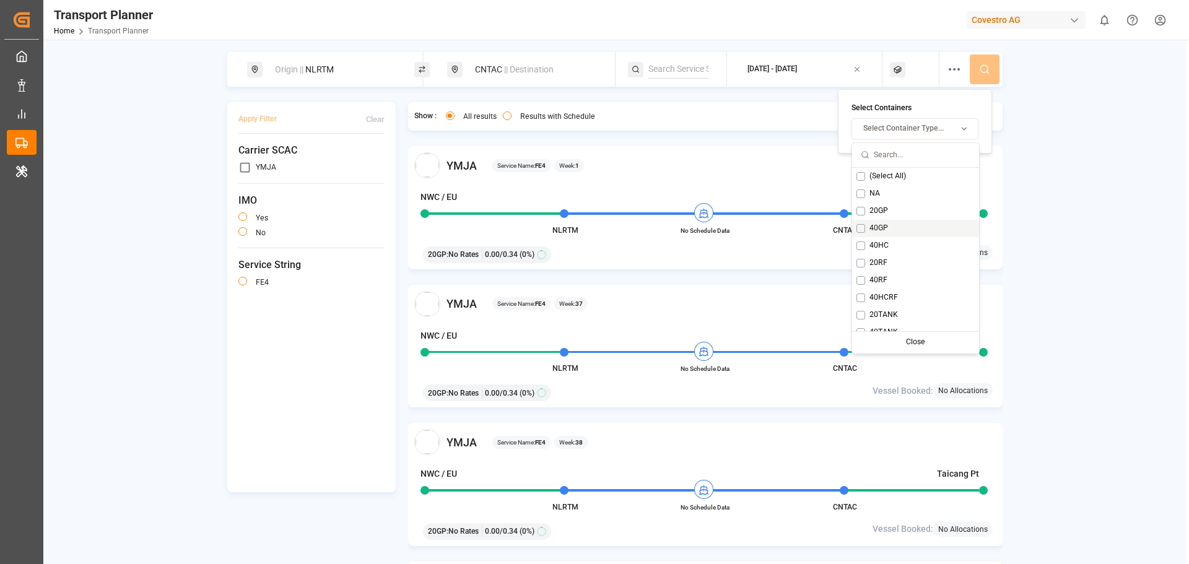
click at [861, 228] on button "Suggestions" at bounding box center [860, 228] width 9 height 9
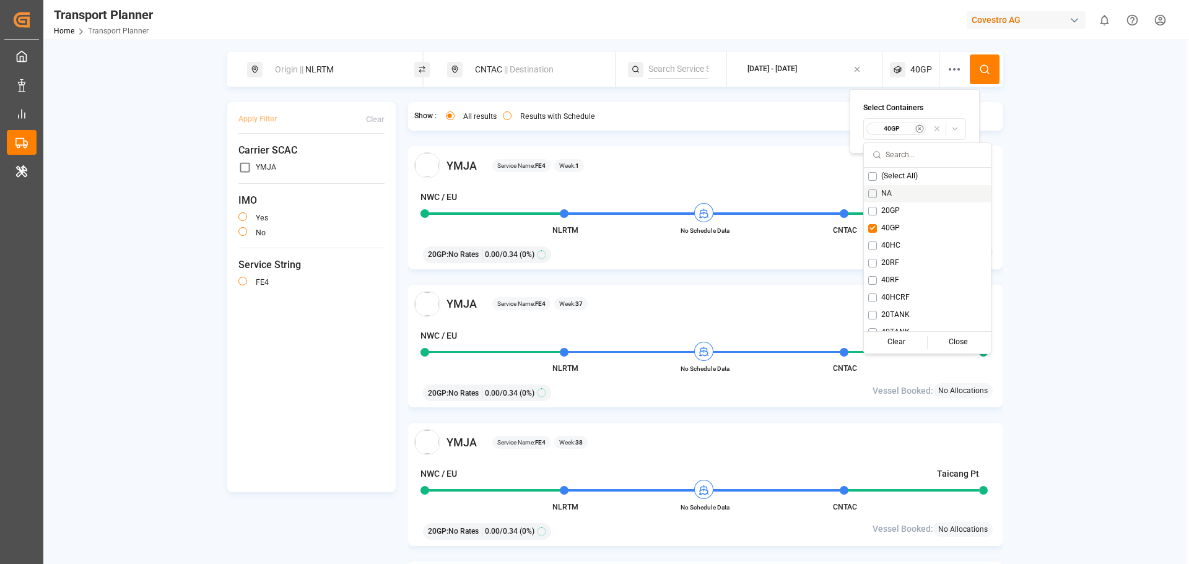
click at [978, 70] on button at bounding box center [985, 69] width 30 height 30
